Goal: Information Seeking & Learning: Learn about a topic

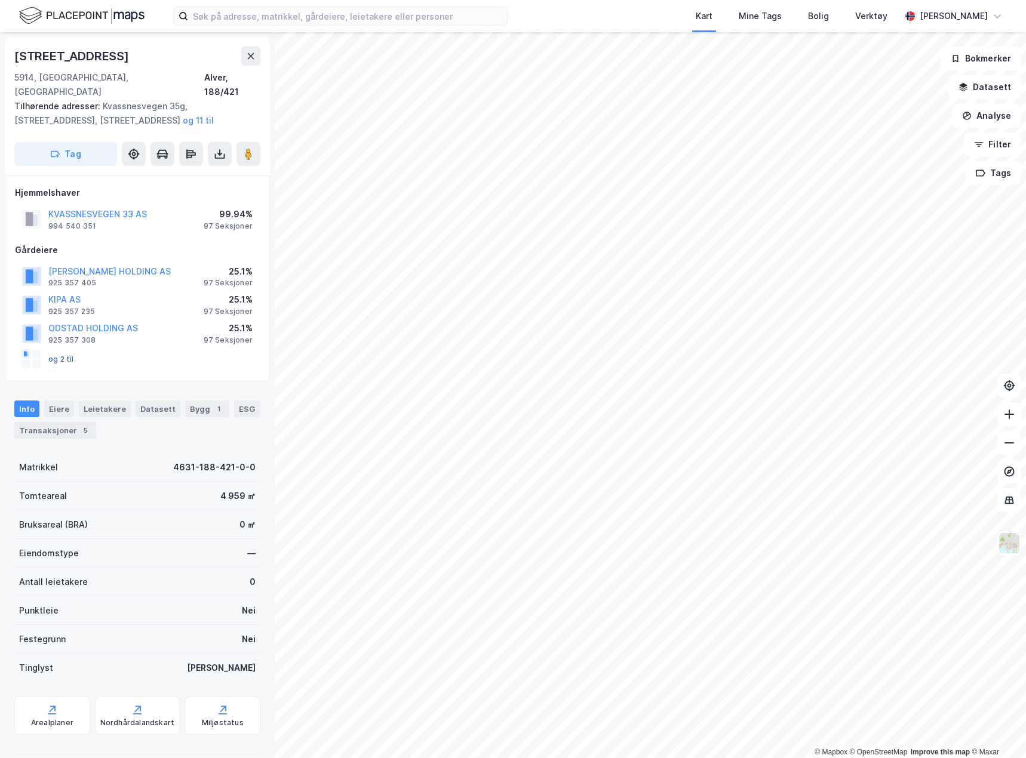
click at [0, 0] on button "og 2 til" at bounding box center [0, 0] width 0 height 0
